Goal: Information Seeking & Learning: Learn about a topic

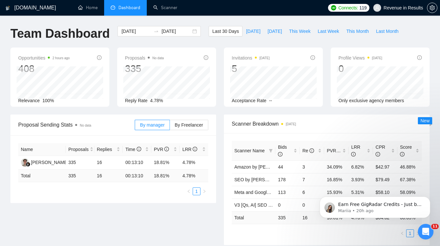
click at [426, 234] on icon "Open Intercom Messenger" at bounding box center [425, 231] width 11 height 11
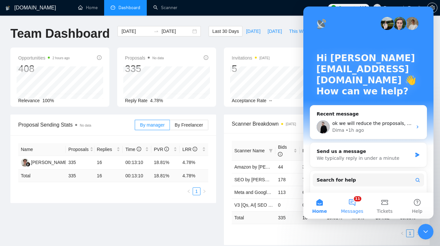
click at [357, 201] on button "11 Messages" at bounding box center [352, 206] width 33 height 26
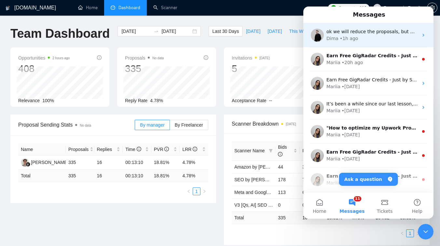
click at [376, 42] on div "ok we will reduce the proposals, but we need foxed price on montly basis for gi…" at bounding box center [368, 35] width 130 height 24
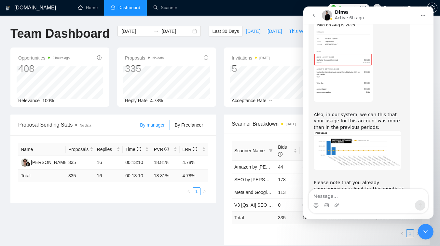
scroll to position [7564, 0]
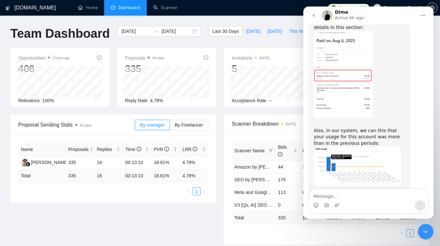
click at [428, 228] on icon "Close Intercom Messenger" at bounding box center [426, 232] width 8 height 8
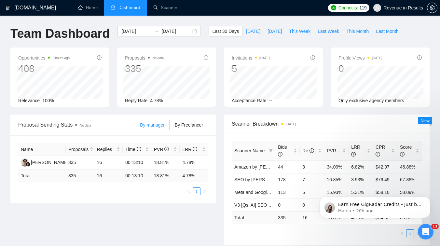
scroll to position [0, 0]
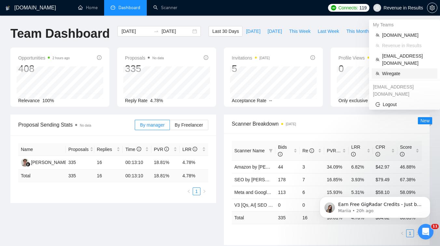
click at [393, 70] on span "Wiregate" at bounding box center [407, 73] width 51 height 7
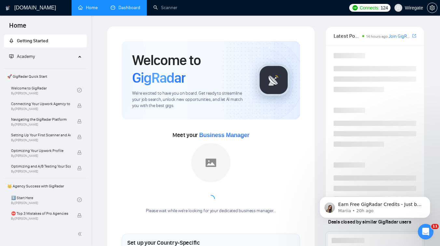
click at [134, 10] on link "Dashboard" at bounding box center [126, 8] width 30 height 6
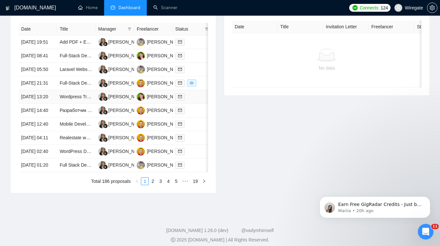
scroll to position [339, 0]
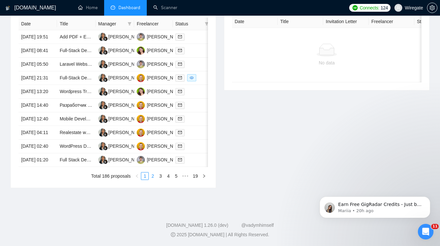
click at [153, 178] on link "2" at bounding box center [152, 175] width 7 height 7
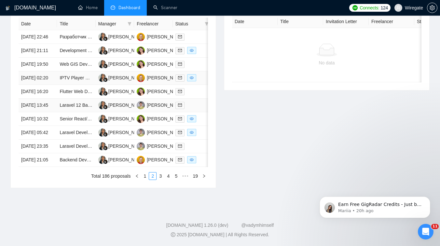
scroll to position [313, 0]
click at [143, 180] on link "1" at bounding box center [144, 175] width 7 height 7
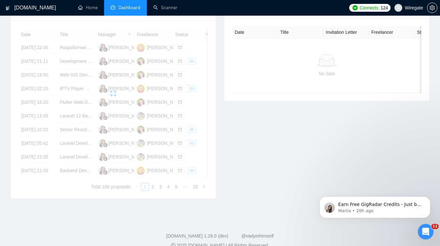
scroll to position [220, 0]
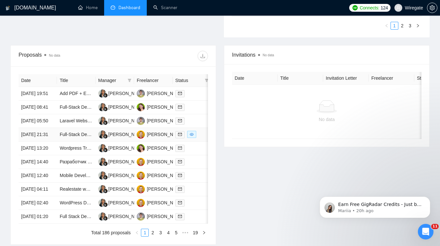
click at [81, 142] on td "Full-Stack Developer — Digital Photo Storybook → Auto-render Video" at bounding box center [76, 135] width 38 height 14
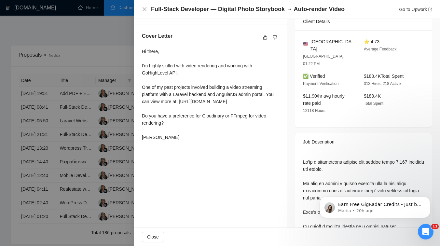
scroll to position [156, 0]
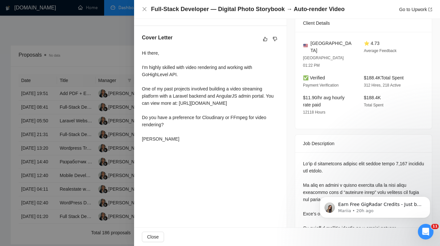
click at [76, 82] on div at bounding box center [220, 123] width 440 height 246
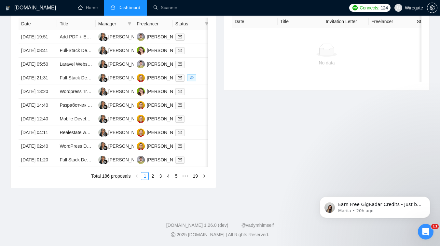
scroll to position [287, 0]
click at [151, 180] on link "2" at bounding box center [152, 175] width 7 height 7
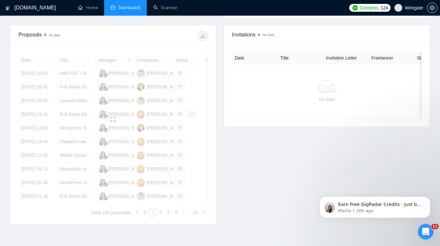
scroll to position [236, 0]
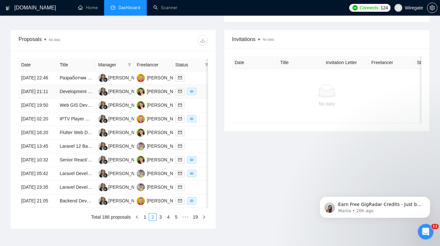
click at [116, 99] on td "[PERSON_NAME]" at bounding box center [115, 92] width 38 height 14
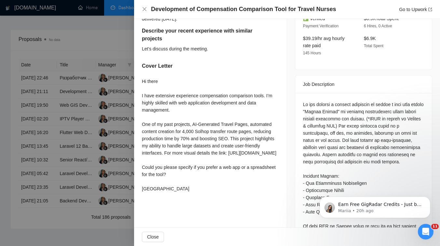
scroll to position [231, 0]
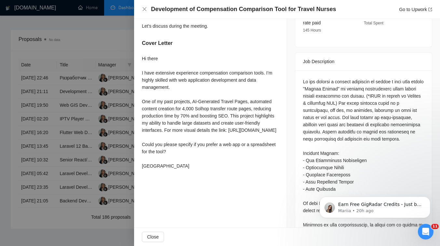
drag, startPoint x: 145, startPoint y: 81, endPoint x: 173, endPoint y: 173, distance: 96.9
click at [173, 169] on div "Hi there I have extensive experience compensation comparison tools. I’m highly …" at bounding box center [210, 112] width 137 height 115
click at [117, 171] on div at bounding box center [220, 123] width 440 height 246
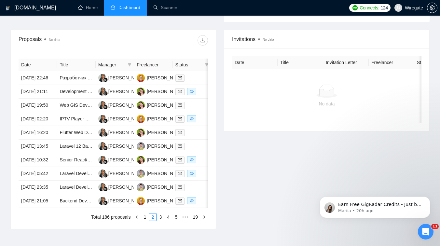
scroll to position [339, 0]
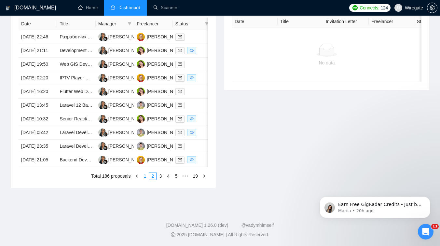
click at [143, 176] on link "1" at bounding box center [144, 175] width 7 height 7
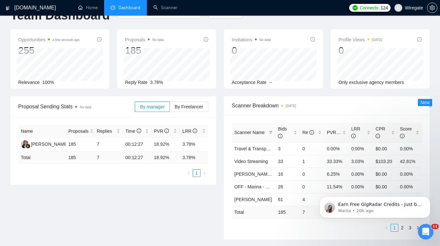
scroll to position [0, 0]
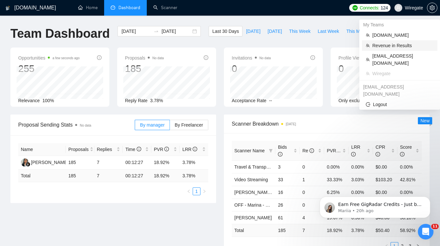
click at [393, 47] on span "Revenue in Results" at bounding box center [402, 45] width 61 height 7
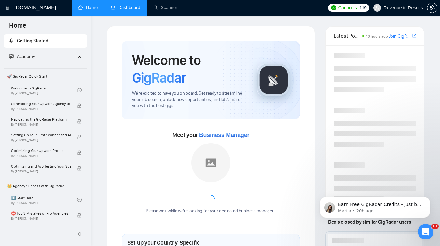
click at [132, 6] on link "Dashboard" at bounding box center [126, 8] width 30 height 6
